Goal: Use online tool/utility: Utilize a website feature to perform a specific function

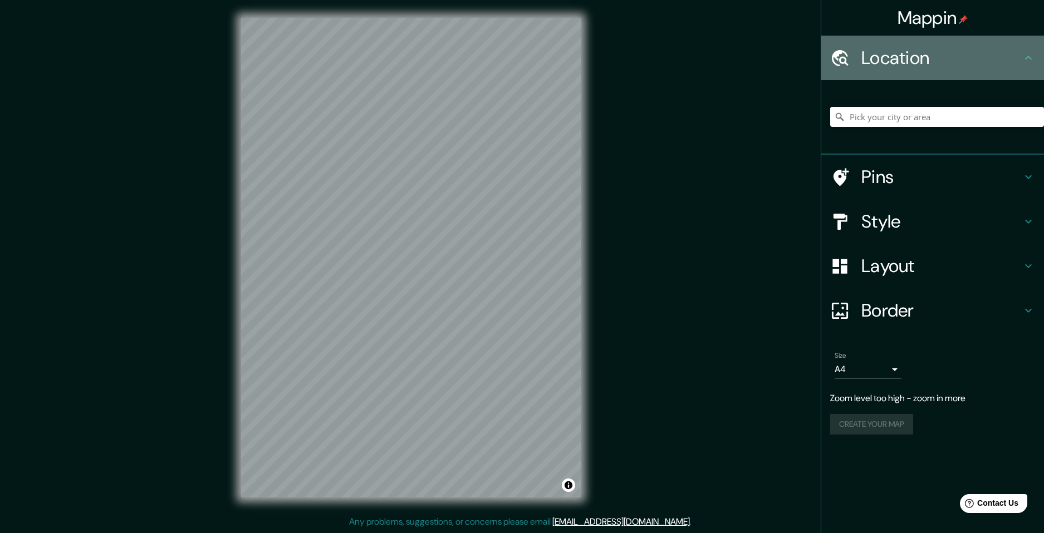
click at [897, 51] on h4 "Location" at bounding box center [941, 58] width 160 height 22
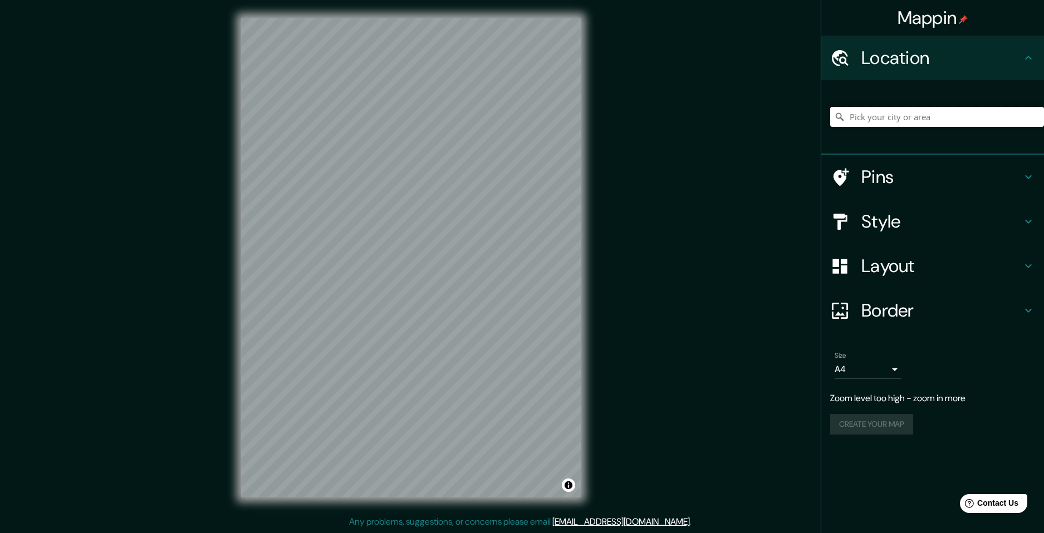
click at [932, 125] on input "Pick your city or area" at bounding box center [937, 117] width 214 height 20
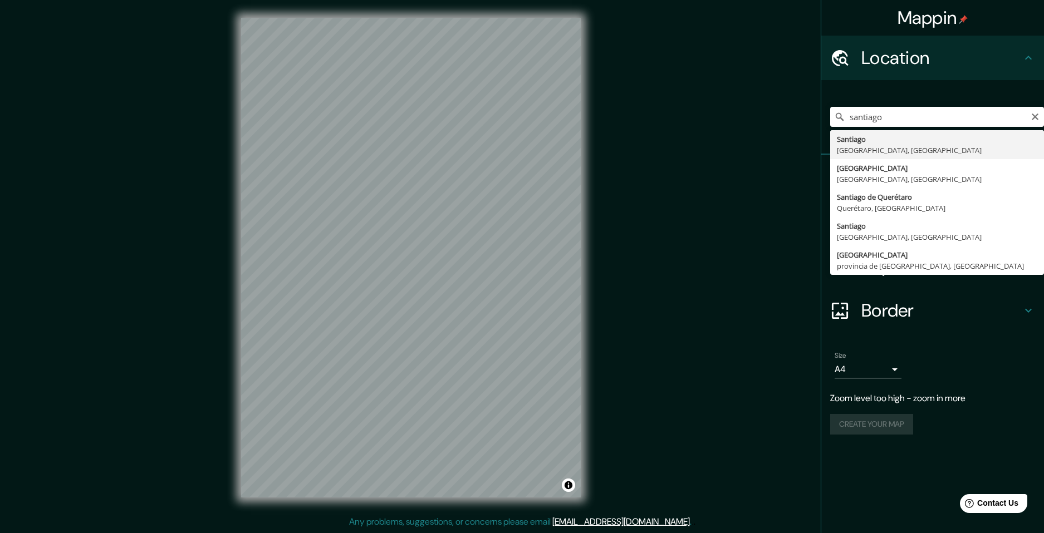
type input "[GEOGRAPHIC_DATA], [GEOGRAPHIC_DATA], [GEOGRAPHIC_DATA]"
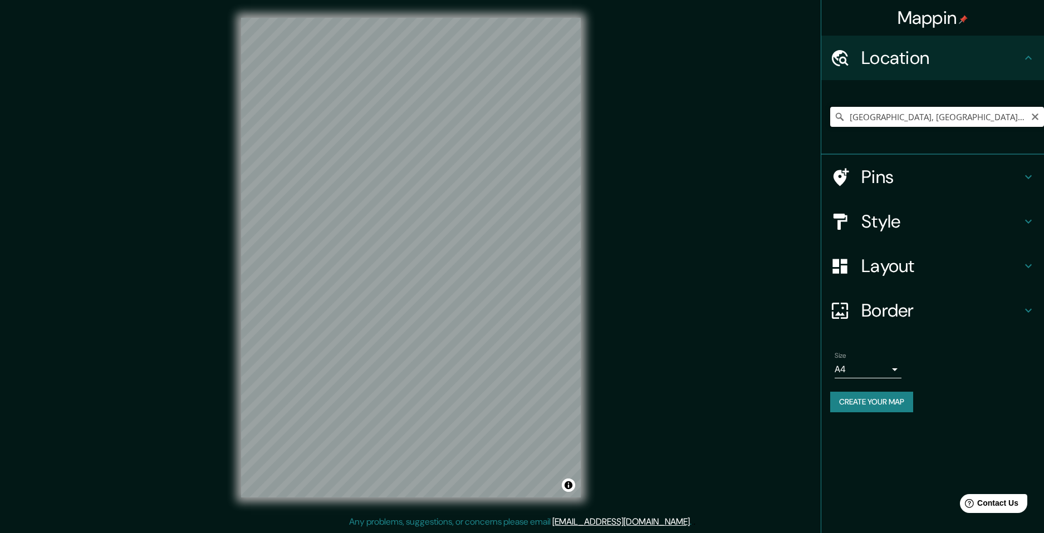
click at [926, 117] on input "[GEOGRAPHIC_DATA], [GEOGRAPHIC_DATA], [GEOGRAPHIC_DATA]" at bounding box center [937, 117] width 214 height 20
click at [1035, 116] on icon "Clear" at bounding box center [1034, 116] width 9 height 9
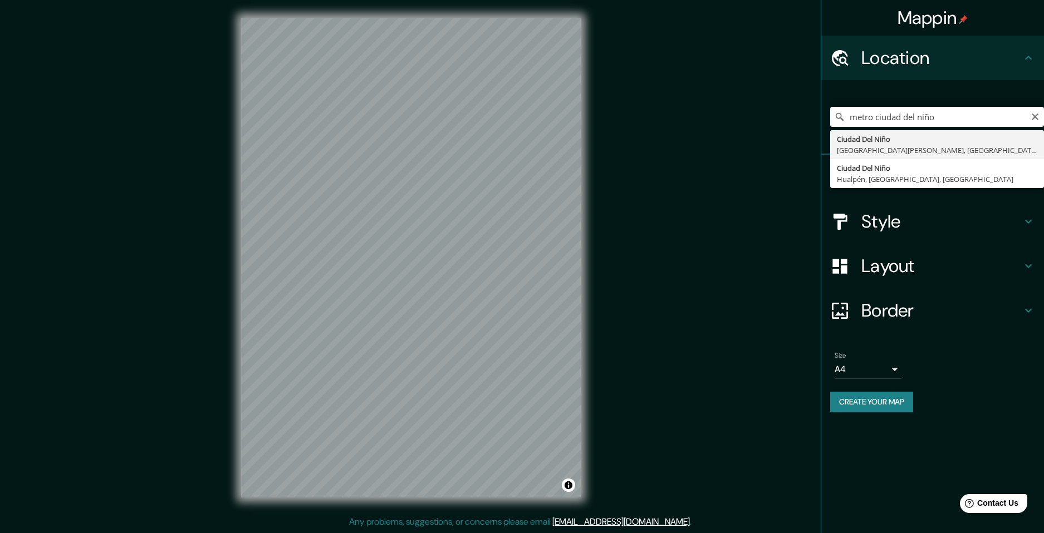
type input "[GEOGRAPHIC_DATA], [GEOGRAPHIC_DATA][PERSON_NAME], [GEOGRAPHIC_DATA], [GEOGRAPH…"
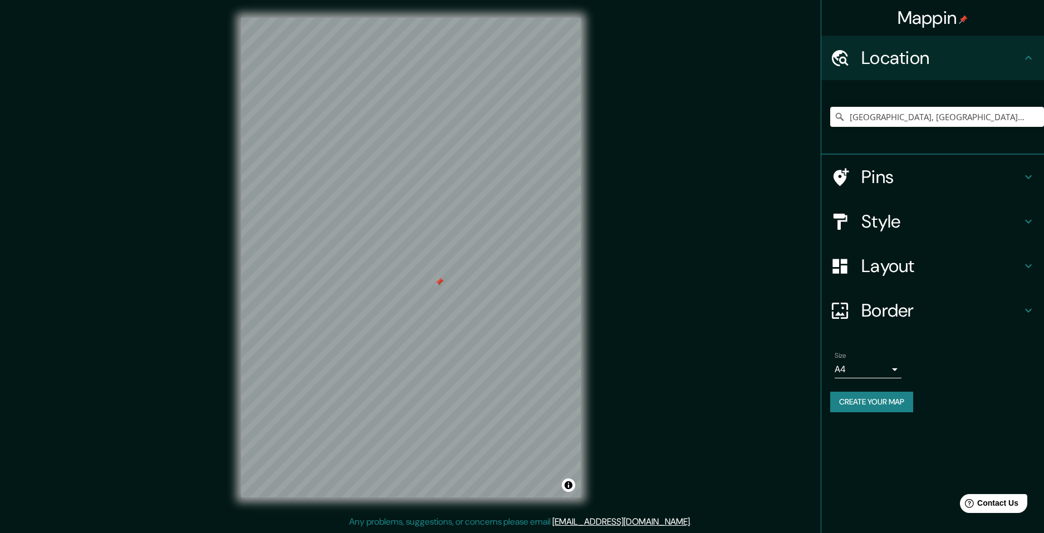
click at [435, 286] on div at bounding box center [439, 282] width 9 height 9
click at [416, 313] on div at bounding box center [416, 308] width 9 height 9
click at [421, 335] on div at bounding box center [421, 336] width 9 height 9
click at [1000, 326] on div "Border" at bounding box center [932, 310] width 223 height 45
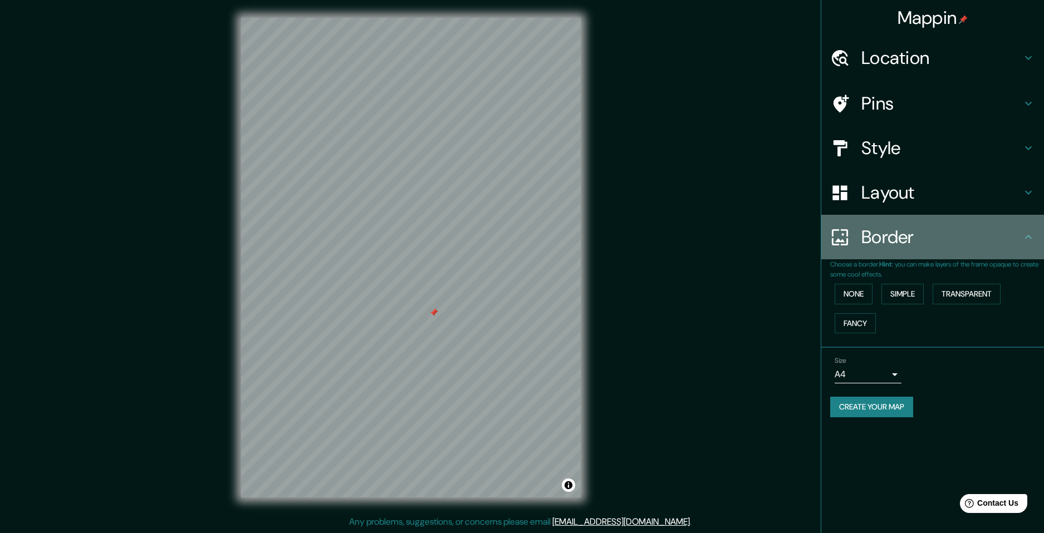
click at [939, 246] on h4 "Border" at bounding box center [941, 237] width 160 height 22
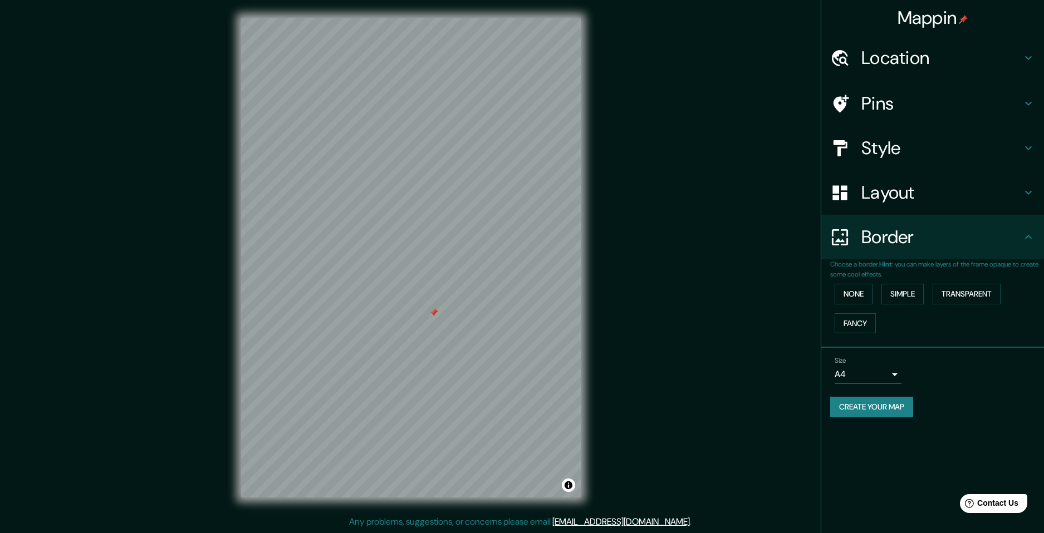
click at [980, 233] on h4 "Border" at bounding box center [941, 237] width 160 height 22
click at [1038, 239] on div "Border" at bounding box center [932, 237] width 223 height 45
click at [1028, 194] on icon at bounding box center [1028, 193] width 7 height 4
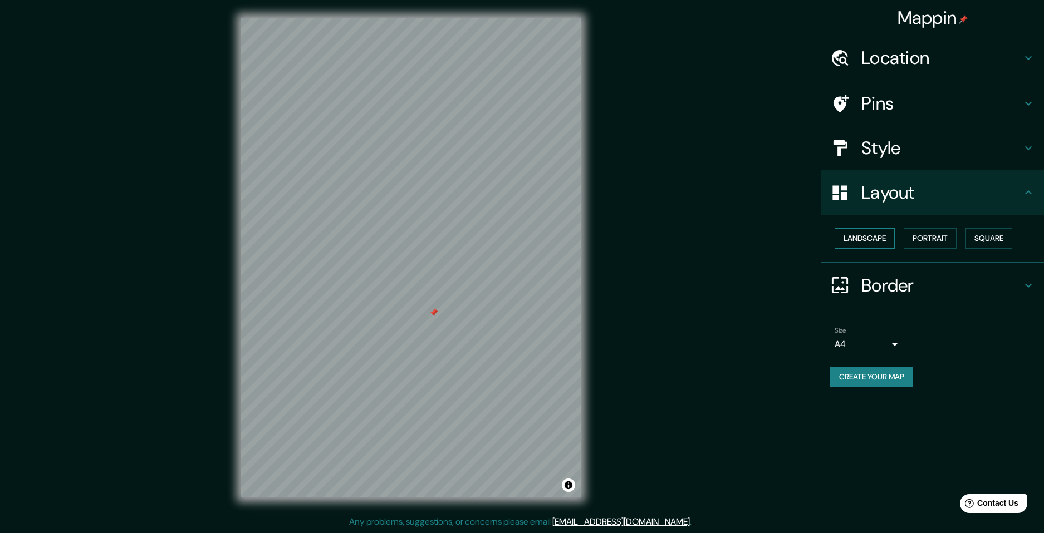
click at [871, 235] on button "Landscape" at bounding box center [864, 238] width 60 height 21
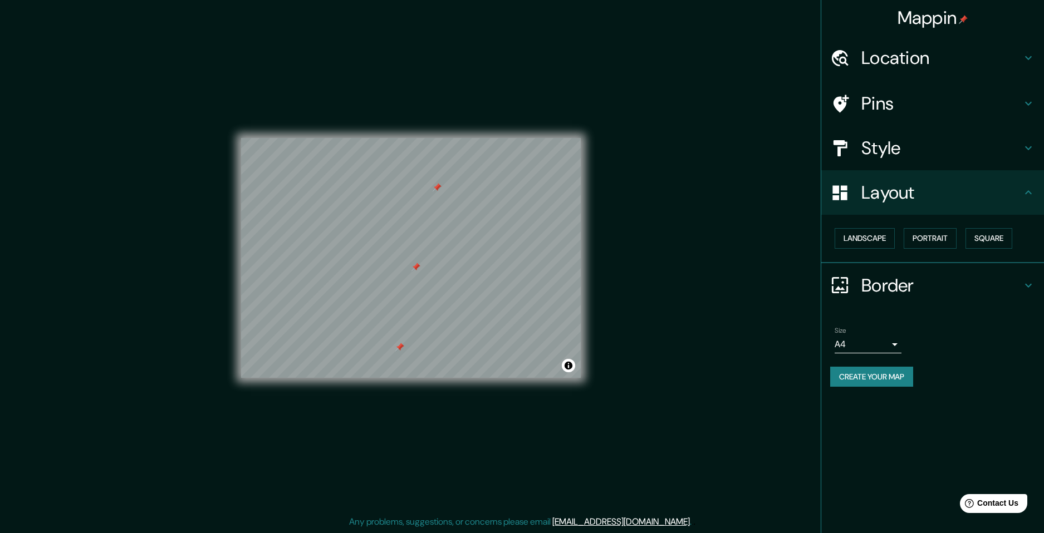
click at [932, 278] on h4 "Border" at bounding box center [941, 285] width 160 height 22
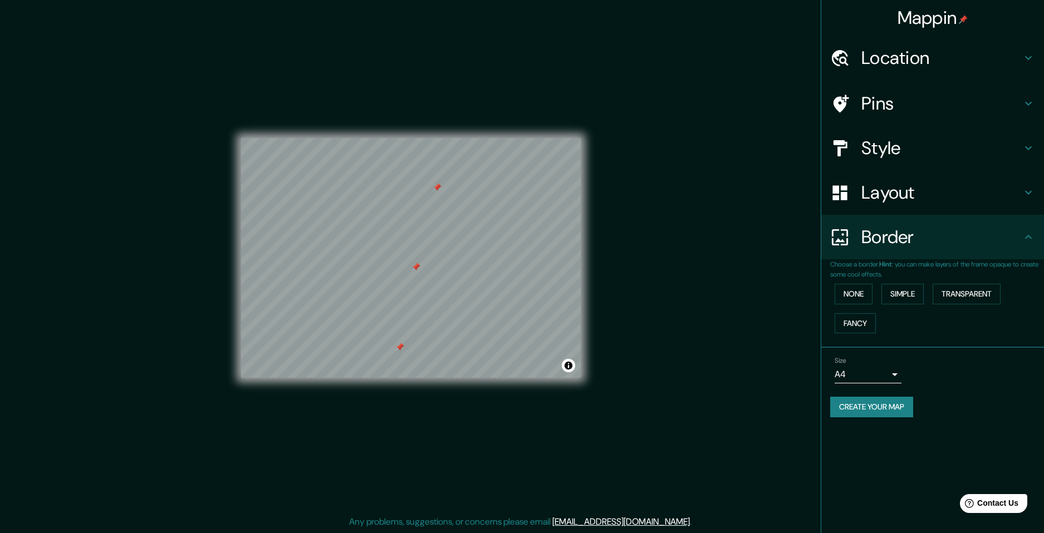
click at [936, 243] on h4 "Border" at bounding box center [941, 237] width 160 height 22
click at [935, 185] on h4 "Layout" at bounding box center [941, 192] width 160 height 22
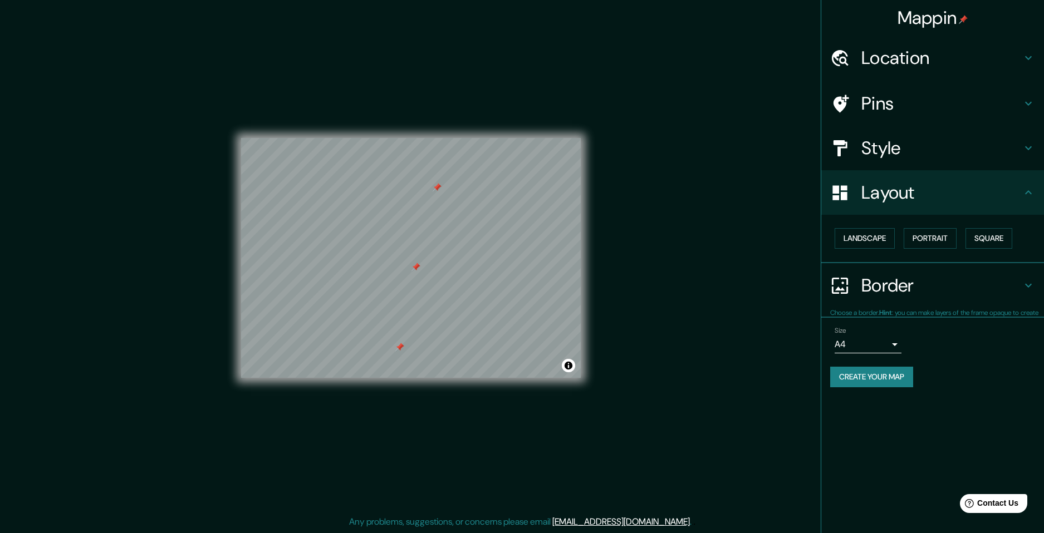
click at [935, 148] on h4 "Style" at bounding box center [941, 148] width 160 height 22
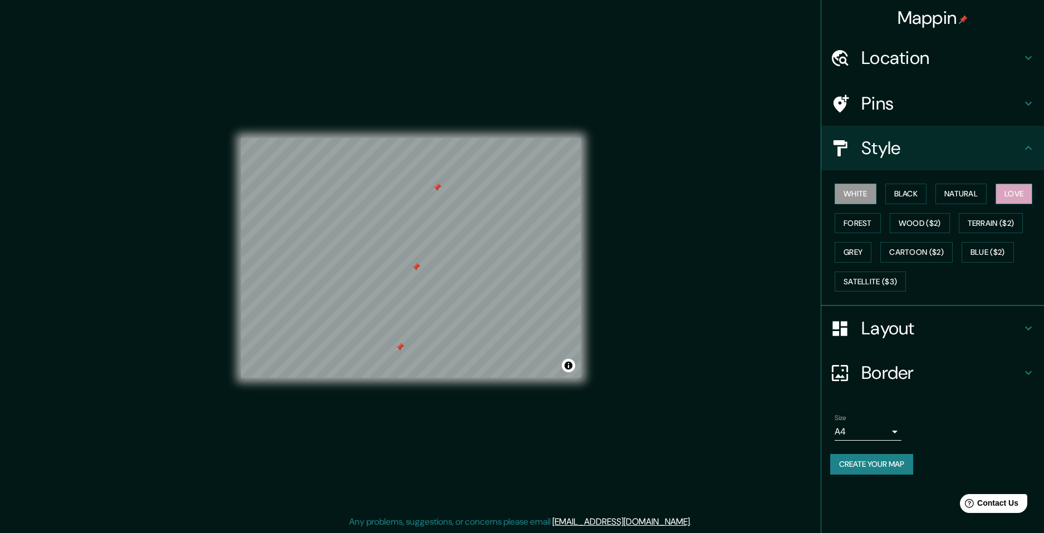
click at [1012, 194] on button "Love" at bounding box center [1013, 194] width 37 height 21
